Goal: Transaction & Acquisition: Book appointment/travel/reservation

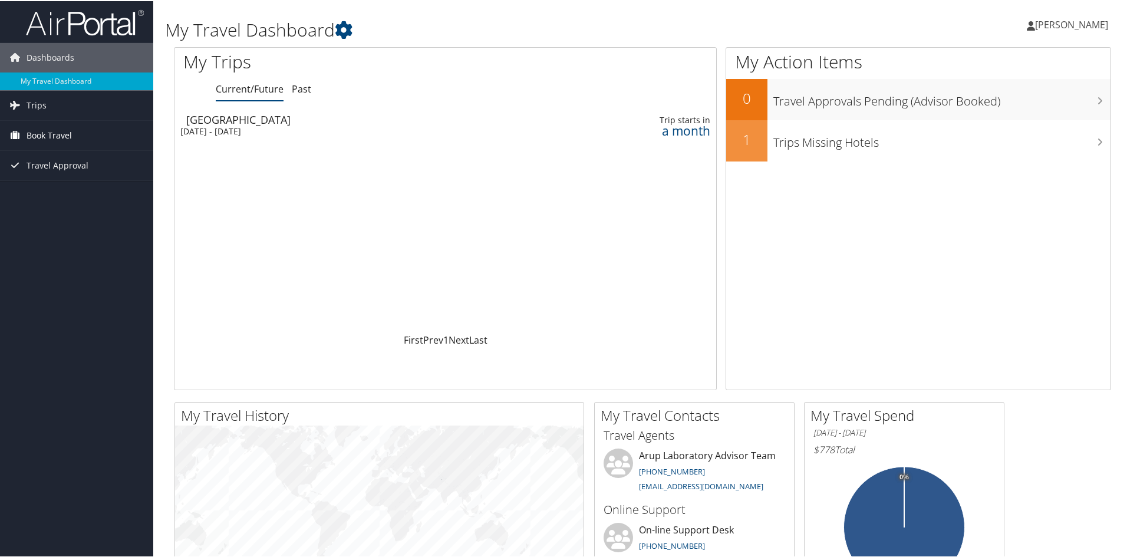
click at [55, 127] on span "Book Travel" at bounding box center [49, 134] width 45 height 29
click at [79, 199] on link "Book/Manage Online Trips" at bounding box center [76, 194] width 153 height 18
click at [1049, 24] on span "[PERSON_NAME]" at bounding box center [1071, 23] width 73 height 13
